Goal: Task Accomplishment & Management: Manage account settings

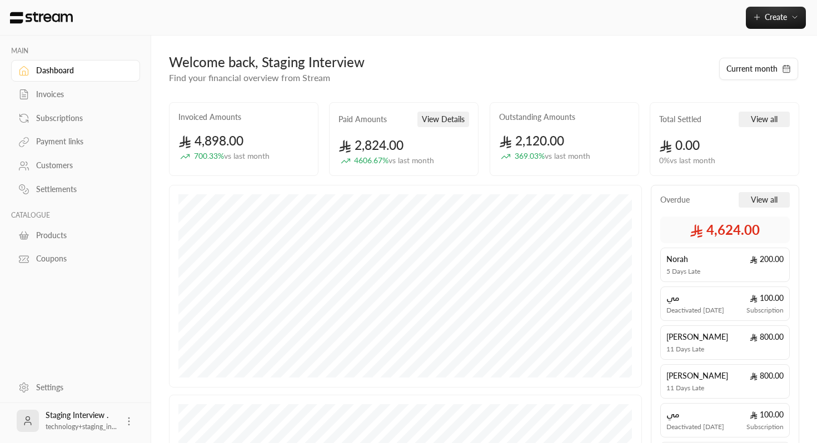
click at [96, 95] on div "Invoices" at bounding box center [81, 94] width 90 height 11
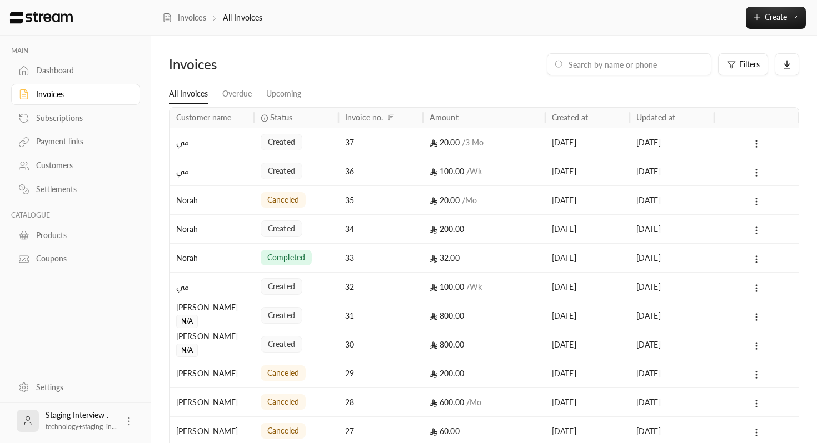
click at [201, 198] on div "Norah" at bounding box center [211, 200] width 71 height 28
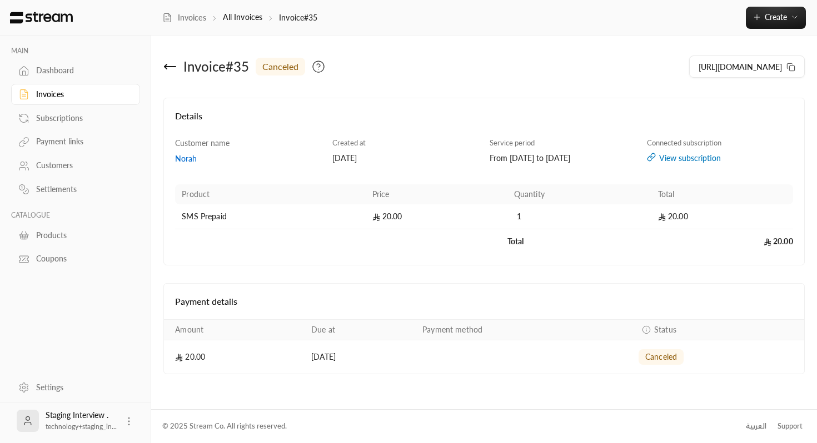
click at [188, 158] on div "Norah" at bounding box center [248, 158] width 146 height 11
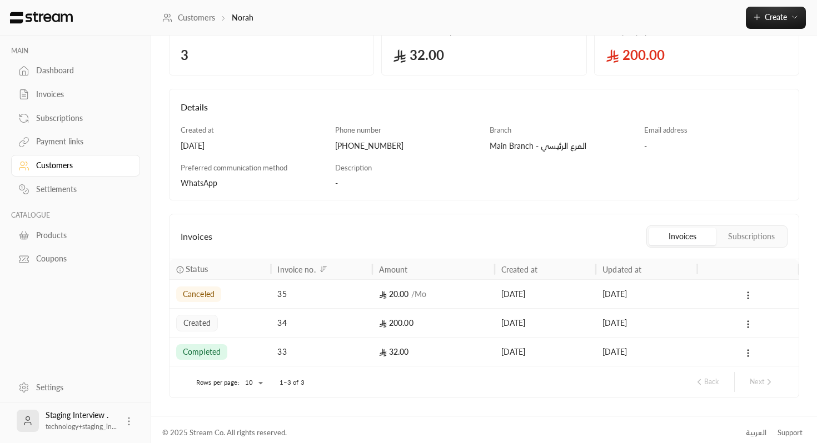
scroll to position [86, 0]
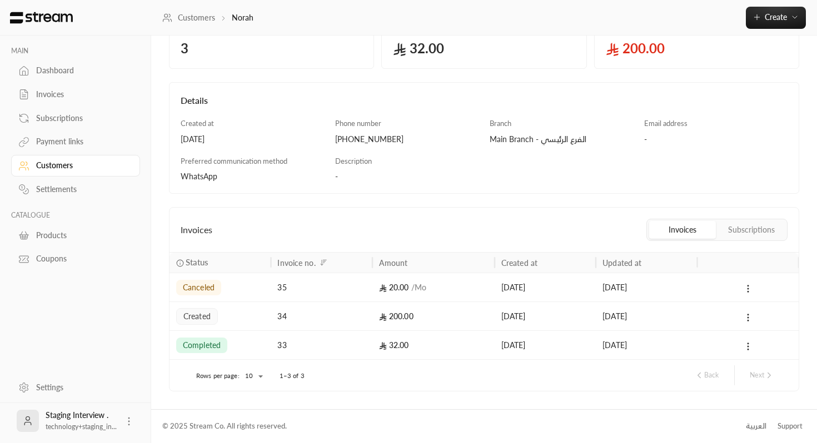
click at [363, 137] on div "[PHONE_NUMBER]" at bounding box center [406, 139] width 143 height 11
copy div "966537243049"
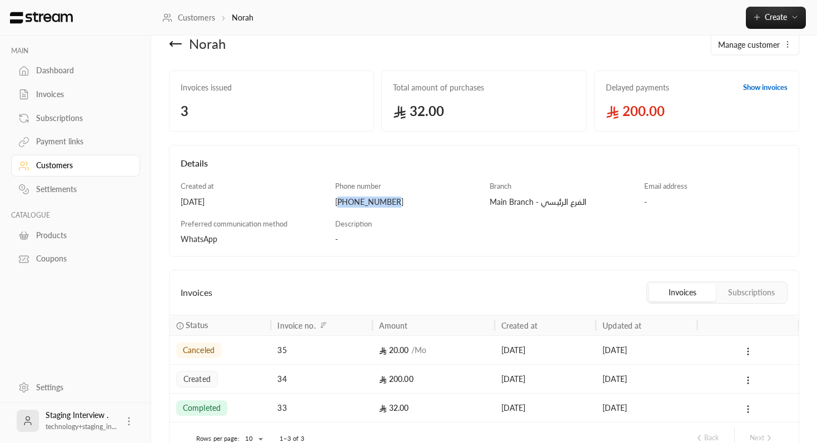
scroll to position [0, 0]
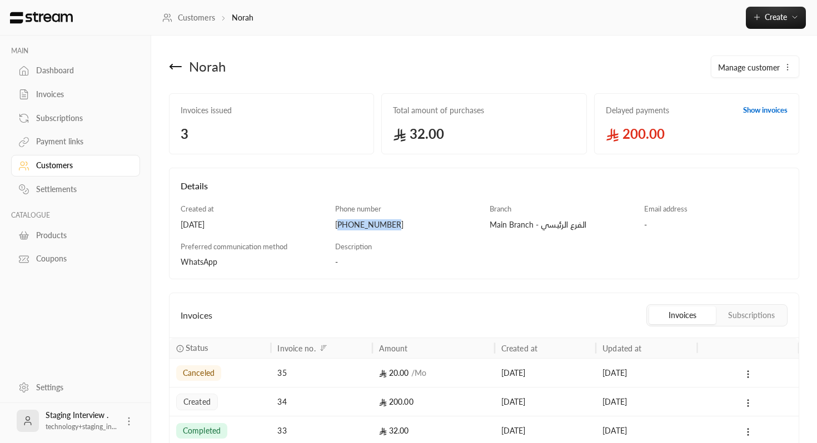
click at [176, 63] on icon at bounding box center [175, 66] width 13 height 13
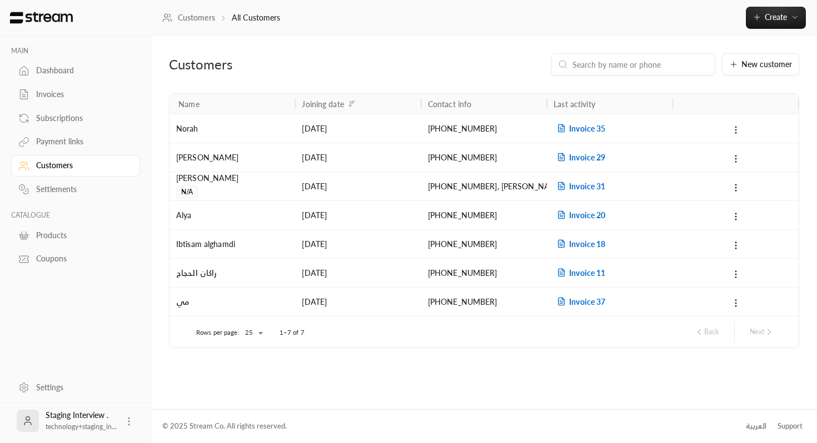
click at [71, 98] on div "Invoices" at bounding box center [81, 94] width 90 height 11
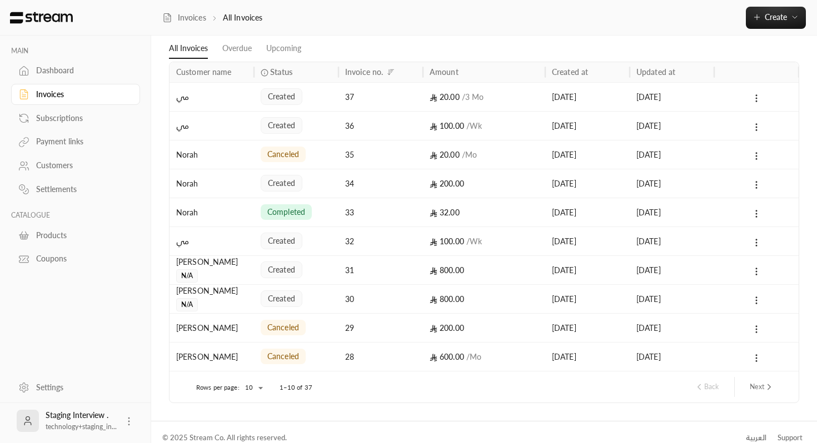
scroll to position [49, 0]
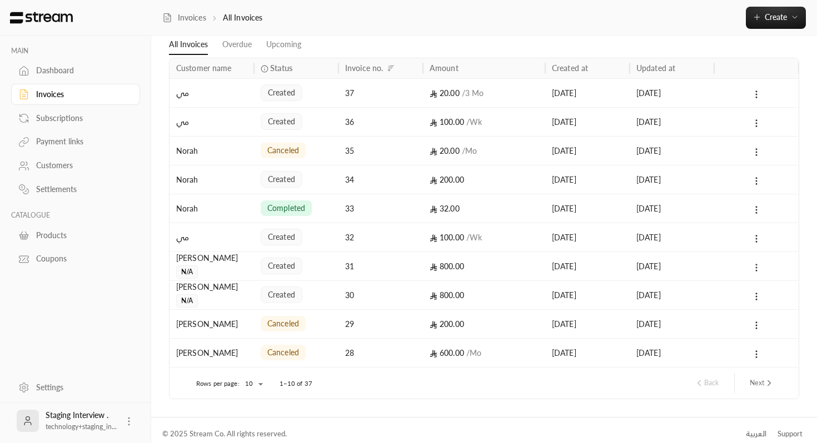
click at [750, 264] on button at bounding box center [756, 267] width 12 height 13
click at [756, 265] on div at bounding box center [408, 221] width 817 height 443
click at [700, 268] on div "[DATE]" at bounding box center [671, 266] width 71 height 28
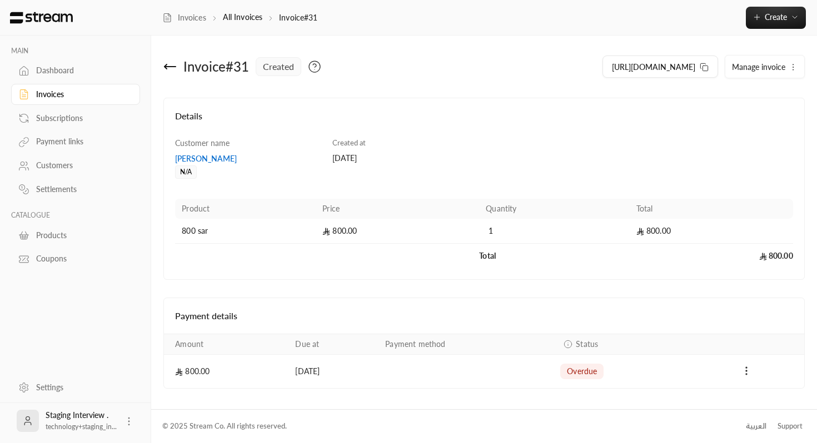
click at [786, 63] on button "Manage invoice" at bounding box center [764, 67] width 79 height 22
click at [752, 116] on span "Cancel" at bounding box center [748, 118] width 21 height 9
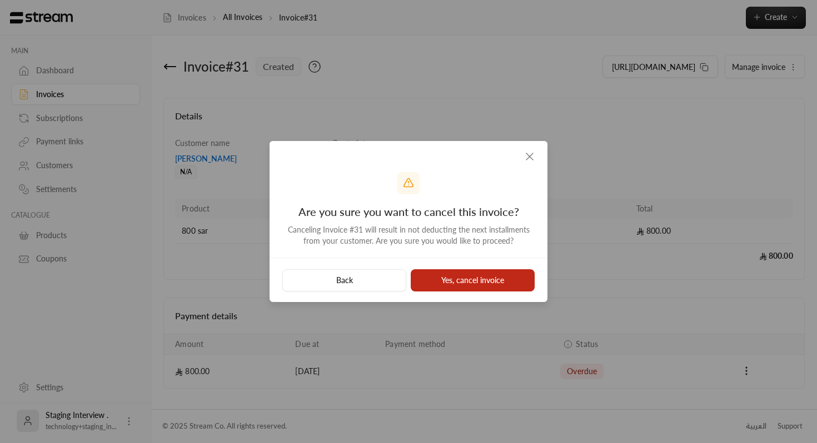
click at [438, 278] on button "Yes, cancel invoice" at bounding box center [473, 281] width 124 height 22
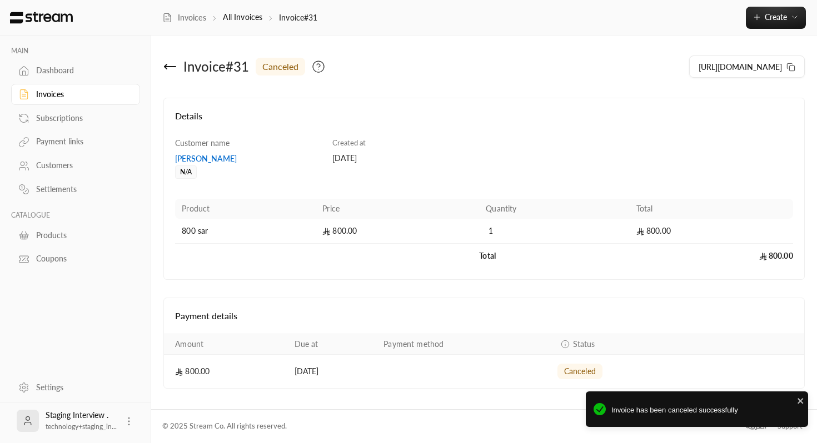
click at [173, 68] on icon at bounding box center [169, 66] width 13 height 13
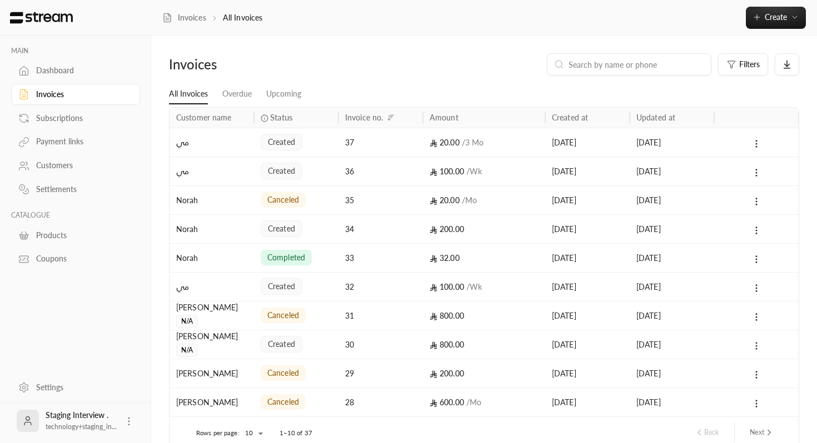
click at [751, 346] on icon at bounding box center [756, 346] width 10 height 10
click at [760, 369] on li "View" at bounding box center [769, 375] width 28 height 20
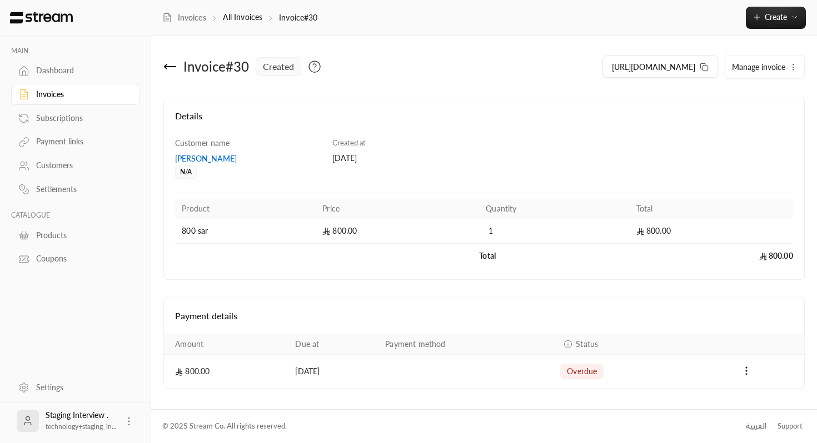
click at [777, 72] on button "Manage invoice" at bounding box center [764, 67] width 79 height 22
click at [745, 117] on span "Cancel" at bounding box center [748, 118] width 21 height 9
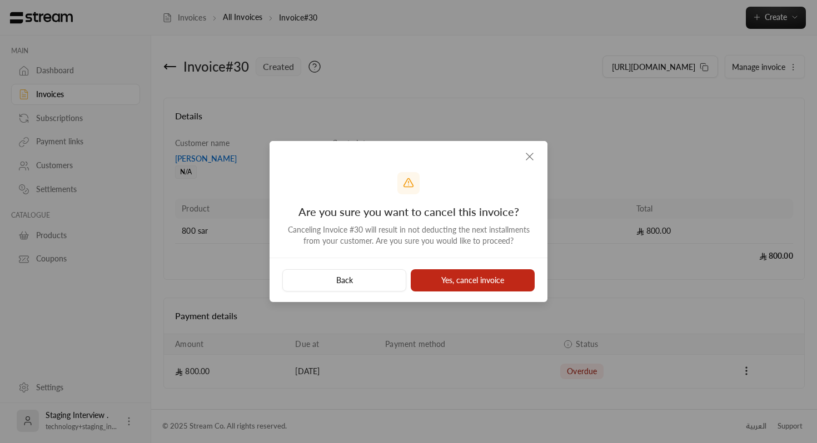
click at [455, 283] on button "Yes, cancel invoice" at bounding box center [473, 281] width 124 height 22
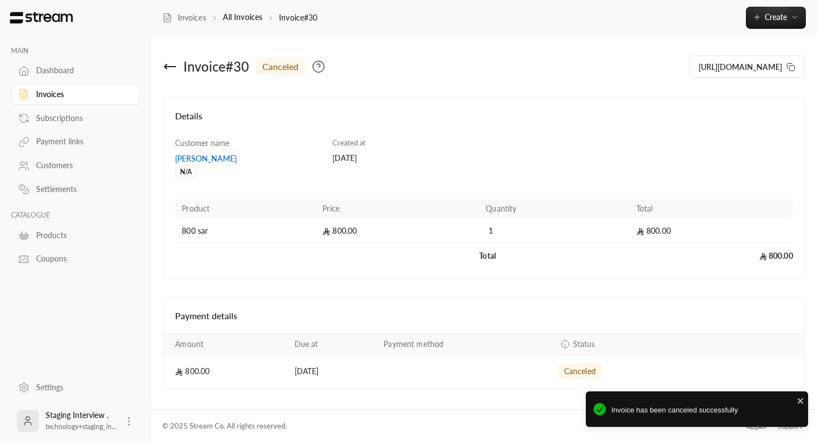
click at [172, 67] on icon at bounding box center [169, 66] width 13 height 13
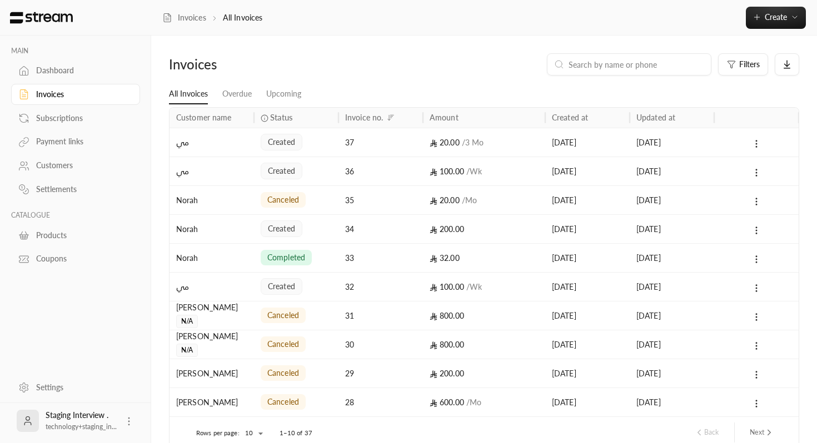
click at [392, 132] on div "37" at bounding box center [380, 142] width 71 height 28
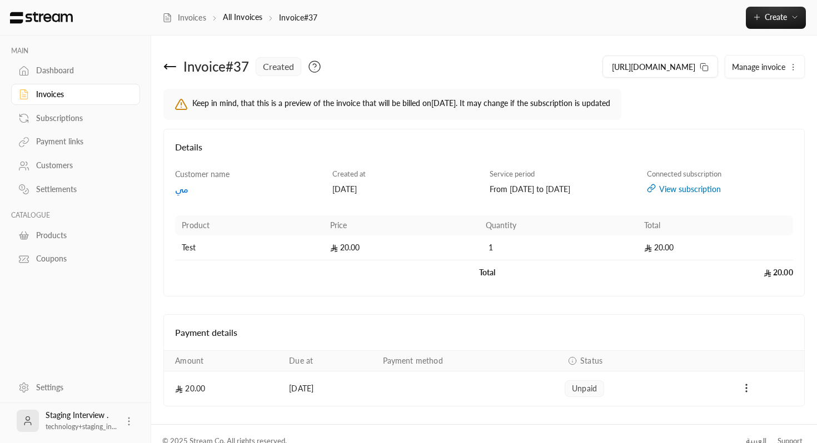
click at [66, 165] on div "Customers" at bounding box center [81, 165] width 90 height 11
